Goal: Find specific page/section: Find specific page/section

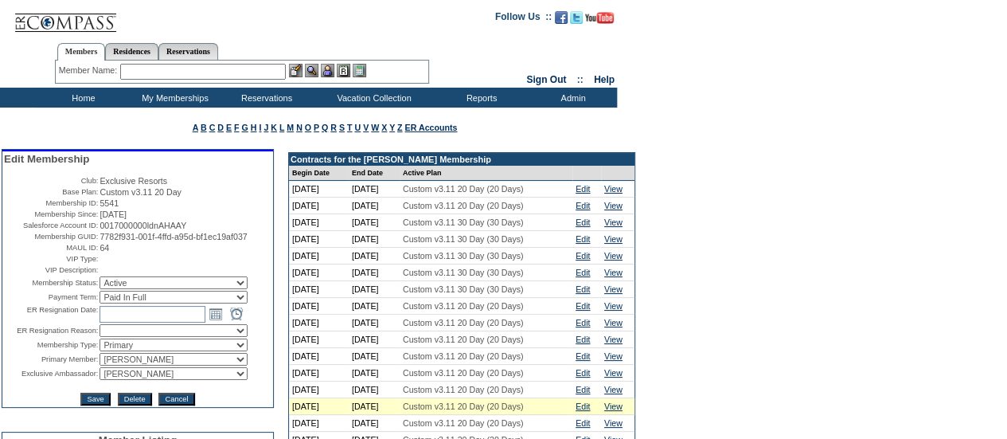
click at [173, 62] on div "Member Name: Destination or Residence: ReservationId:" at bounding box center [242, 72] width 374 height 23
click at [158, 73] on input "text" at bounding box center [203, 72] width 166 height 16
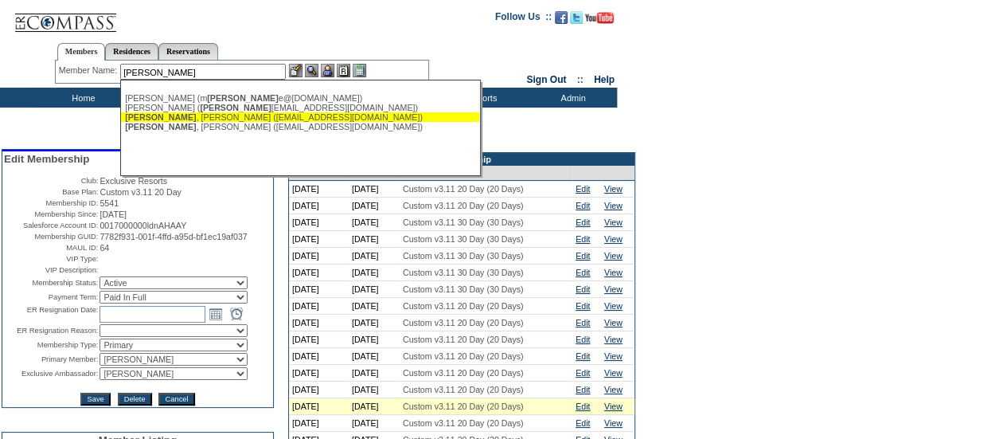
click at [205, 121] on div "[PERSON_NAME] ([EMAIL_ADDRESS][DOMAIN_NAME])" at bounding box center [300, 117] width 350 height 10
type input "[PERSON_NAME] ([EMAIL_ADDRESS][DOMAIN_NAME])"
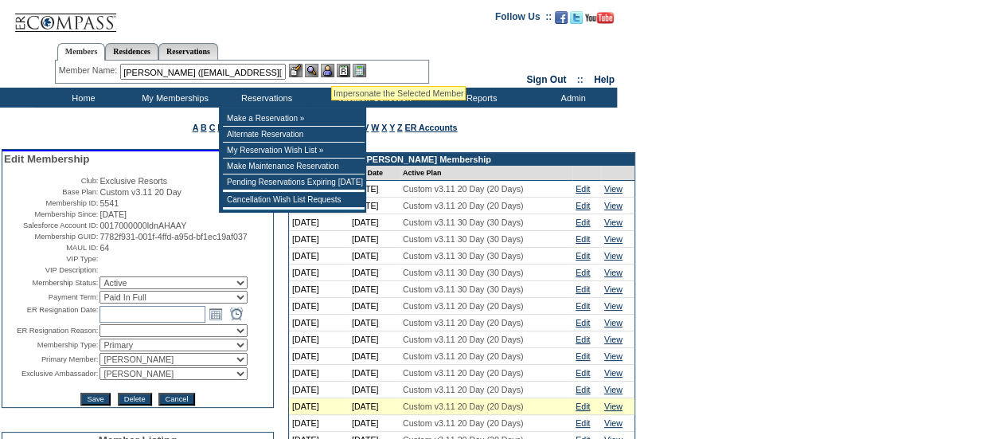
click at [333, 66] on img at bounding box center [328, 71] width 14 height 14
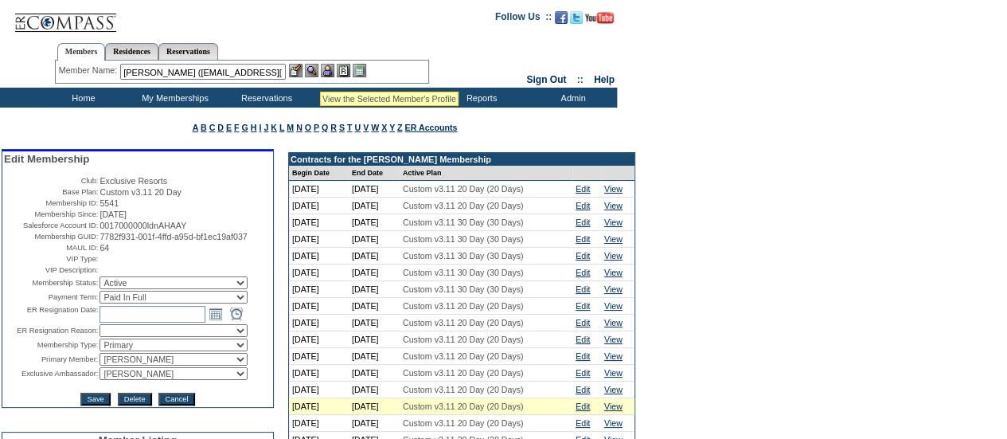
click at [318, 72] on img at bounding box center [312, 71] width 14 height 14
